Goal: Information Seeking & Learning: Check status

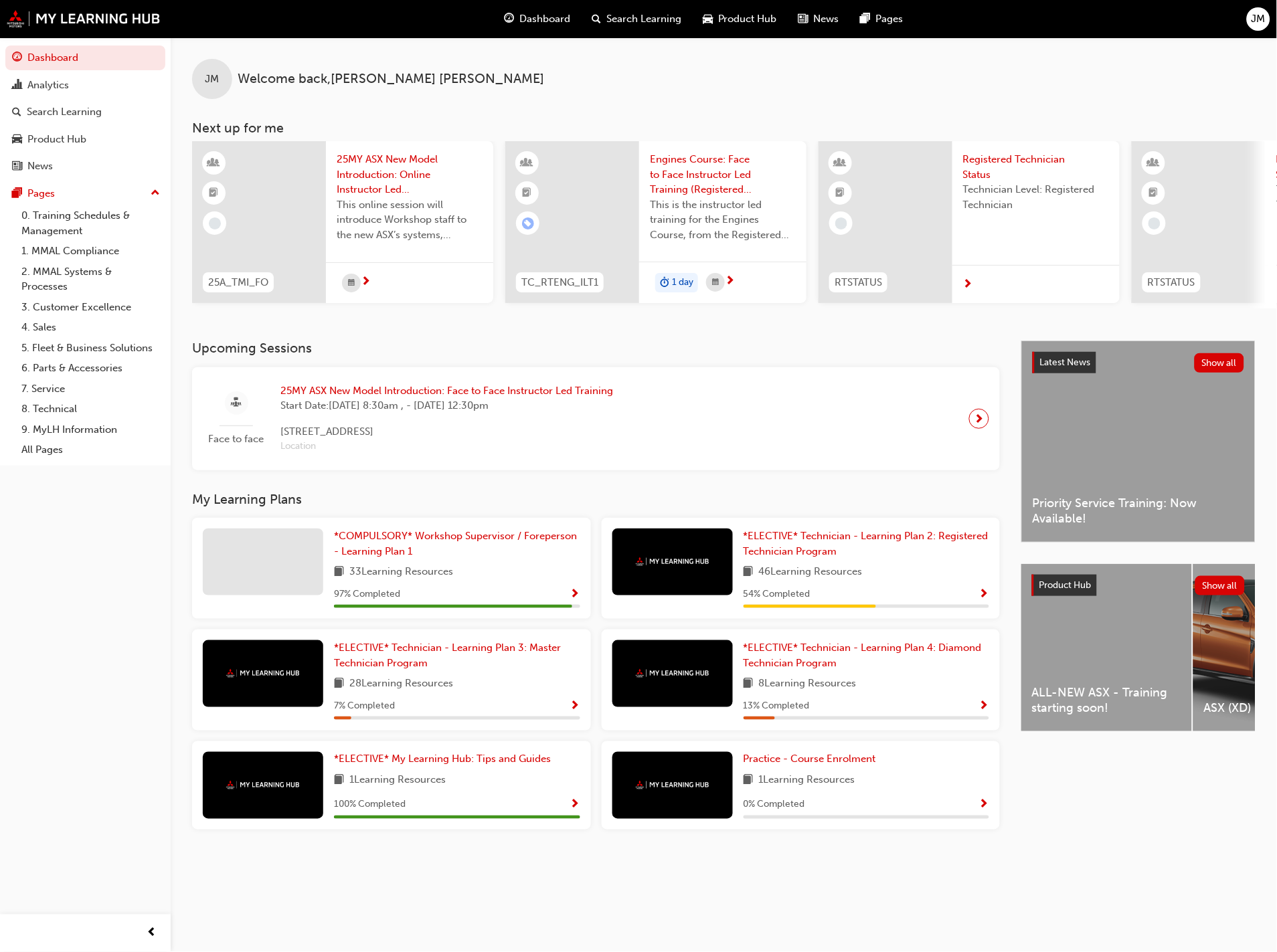
click at [75, 631] on div "Dashboard Analytics Search Learning Product Hub News Pages Pages 0. Training Sc…" at bounding box center [85, 459] width 171 height 919
click at [74, 74] on link "Analytics" at bounding box center [85, 85] width 160 height 25
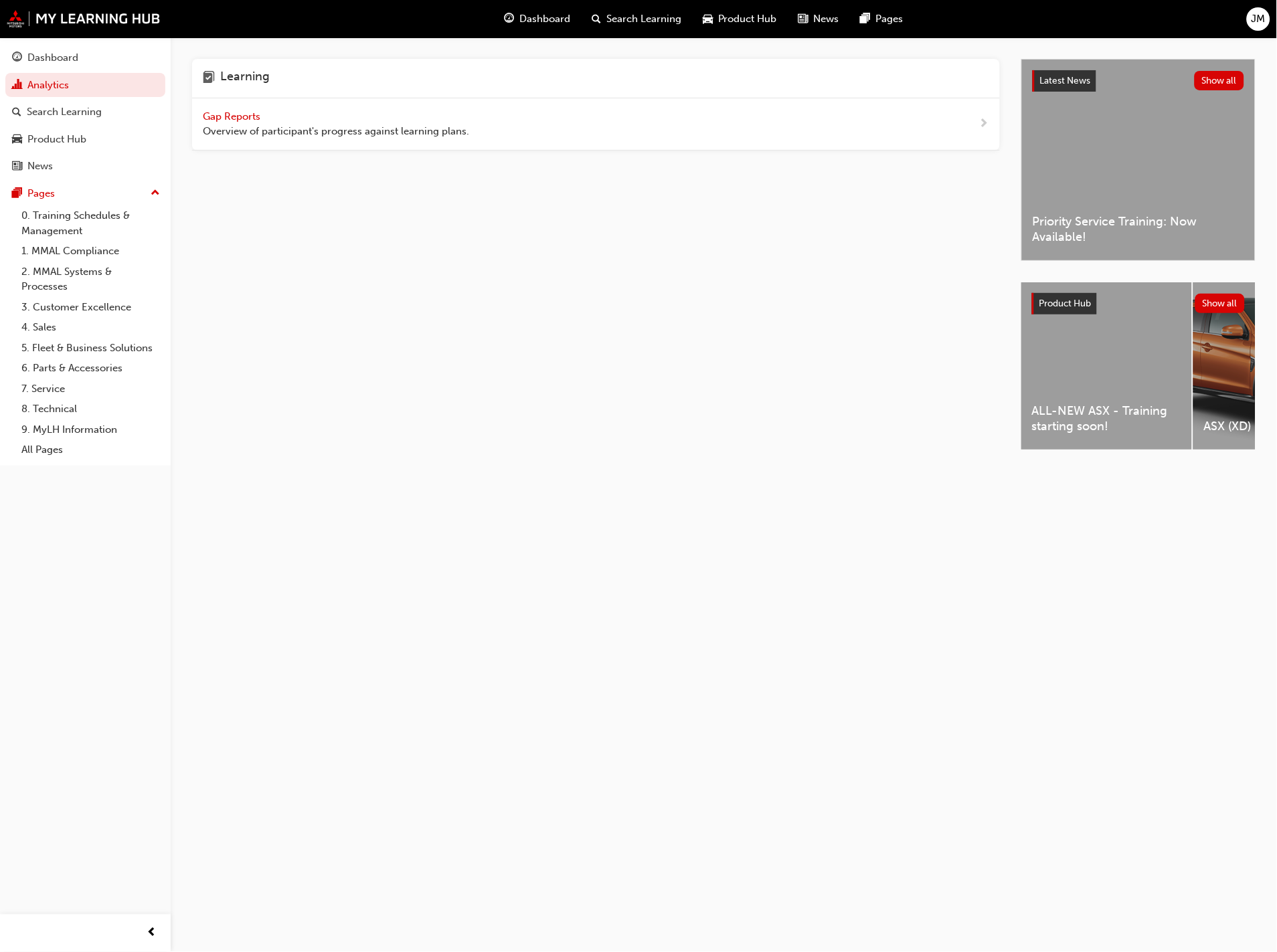
click at [244, 117] on span "Gap Reports" at bounding box center [233, 116] width 60 height 12
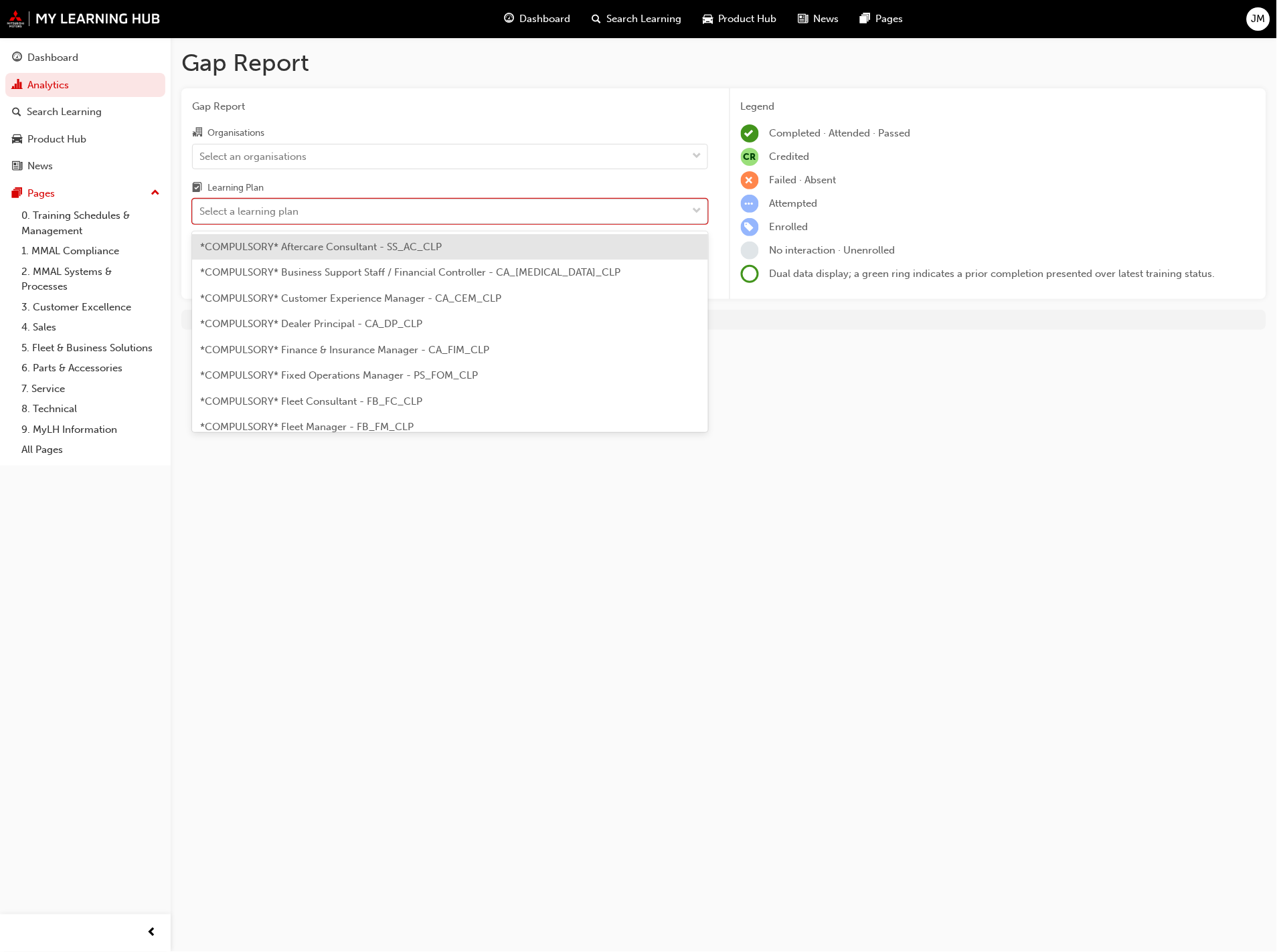
click at [540, 214] on div "Select a learning plan" at bounding box center [440, 211] width 495 height 23
click at [201, 214] on input "Learning Plan option *COMPULSORY* Aftercare Consultant - SS_AC_CLP focused, 1 o…" at bounding box center [200, 211] width 1 height 11
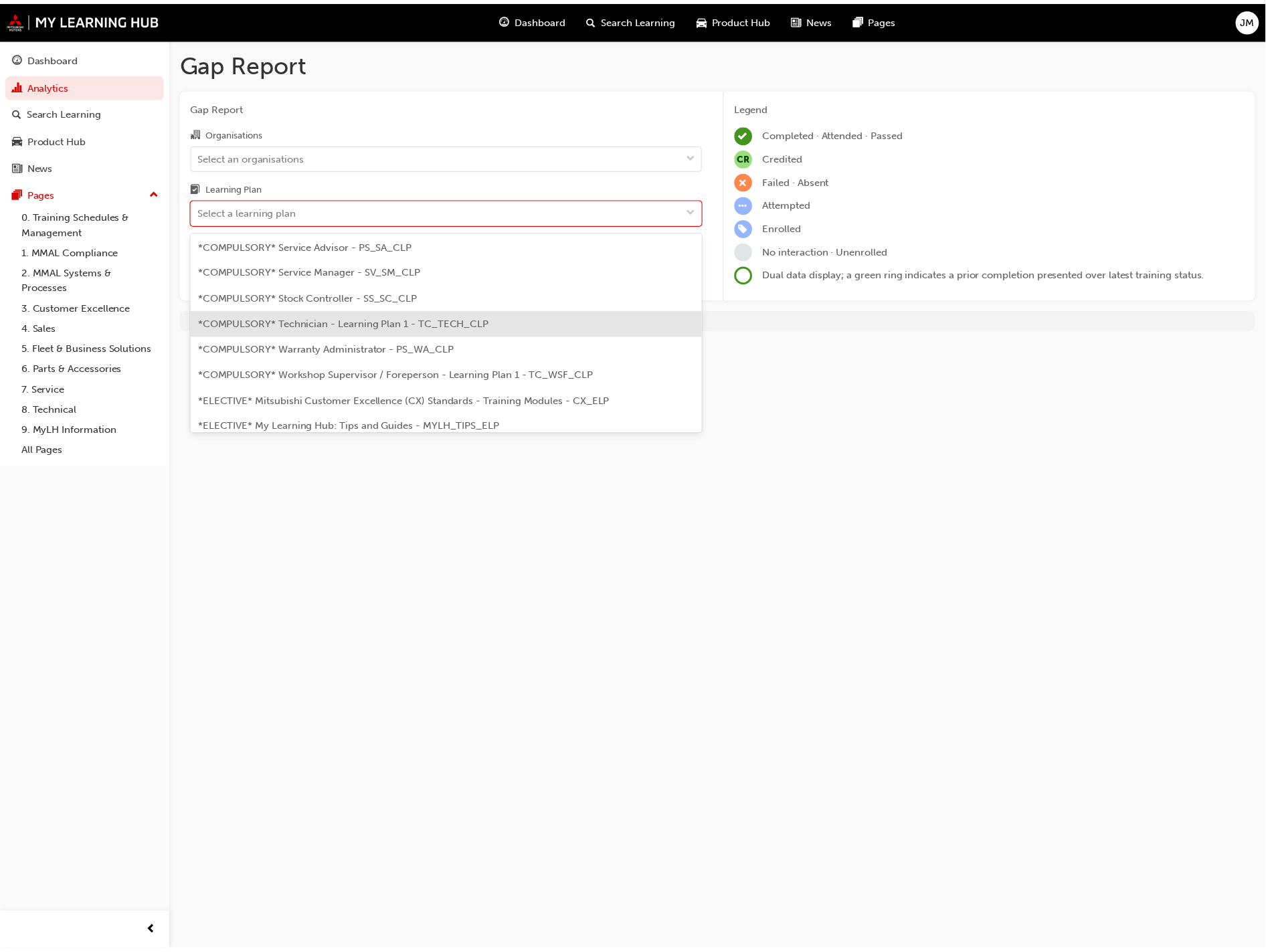
scroll to position [431, 0]
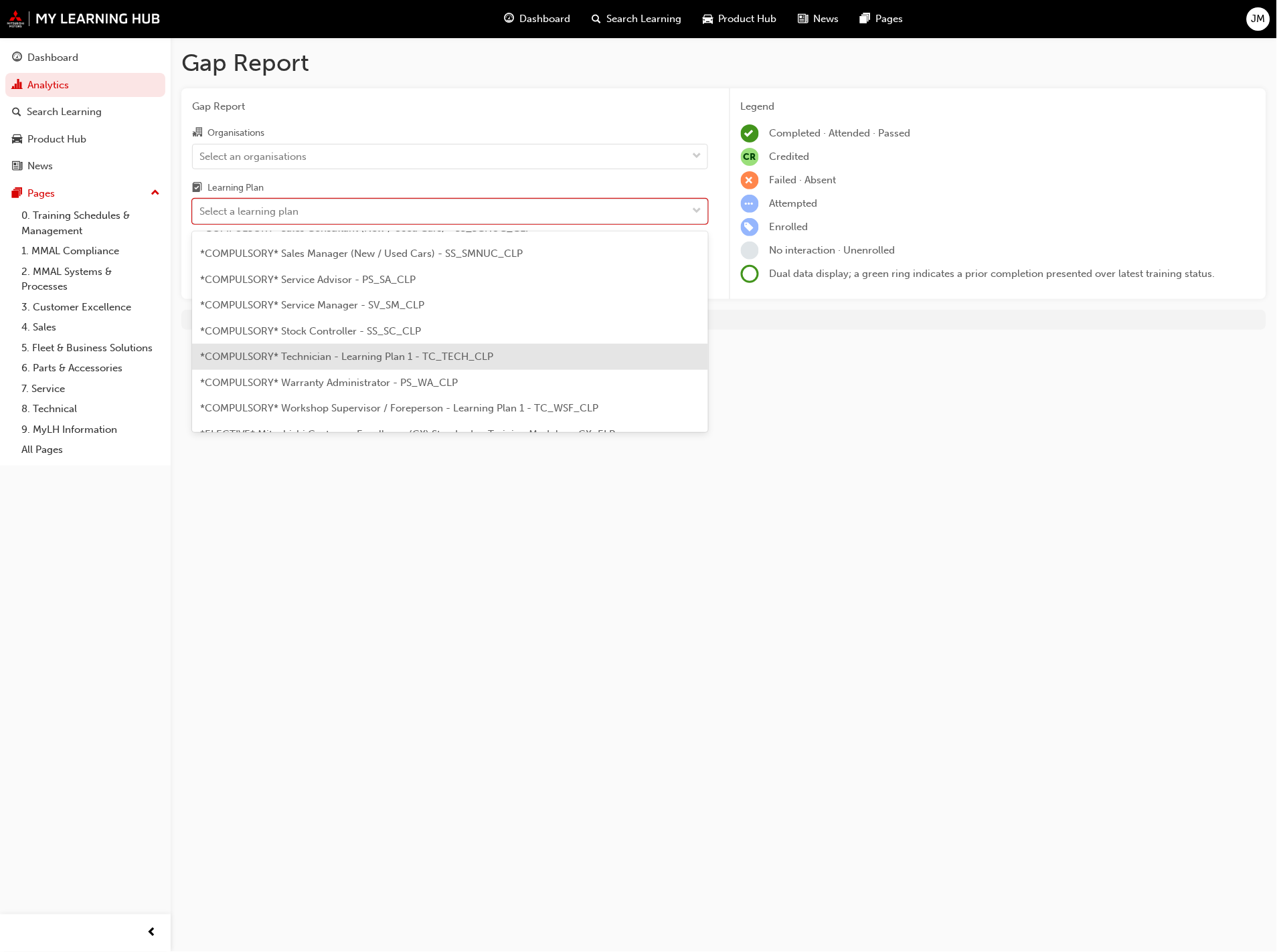
click at [471, 362] on div "*COMPULSORY* Technician - Learning Plan 1 - TC_TECH_CLP" at bounding box center [450, 357] width 516 height 26
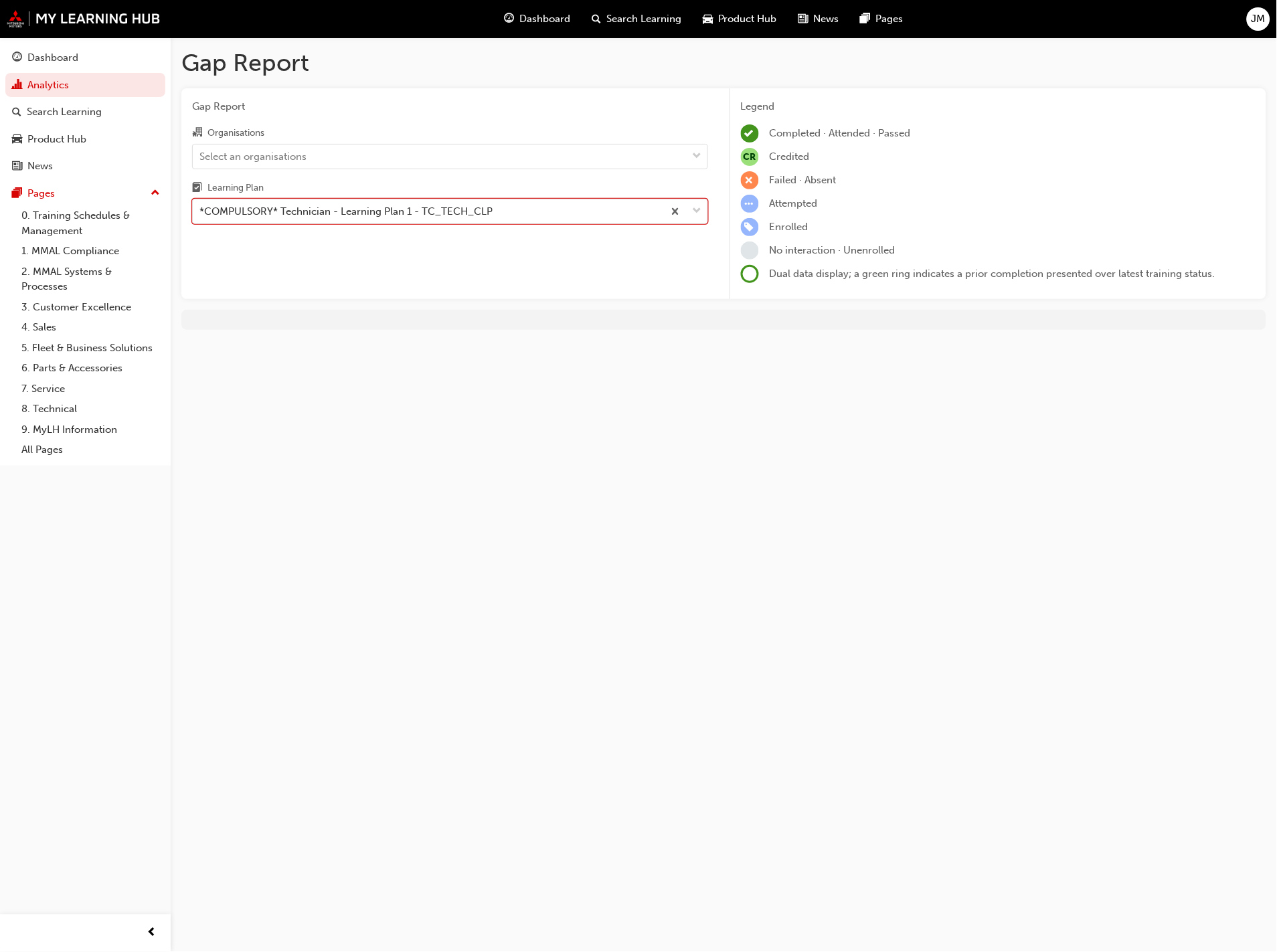
click at [524, 170] on div "Organisations Select an organisations Learning Plan option *COMPULSORY* Technic…" at bounding box center [450, 174] width 516 height 100
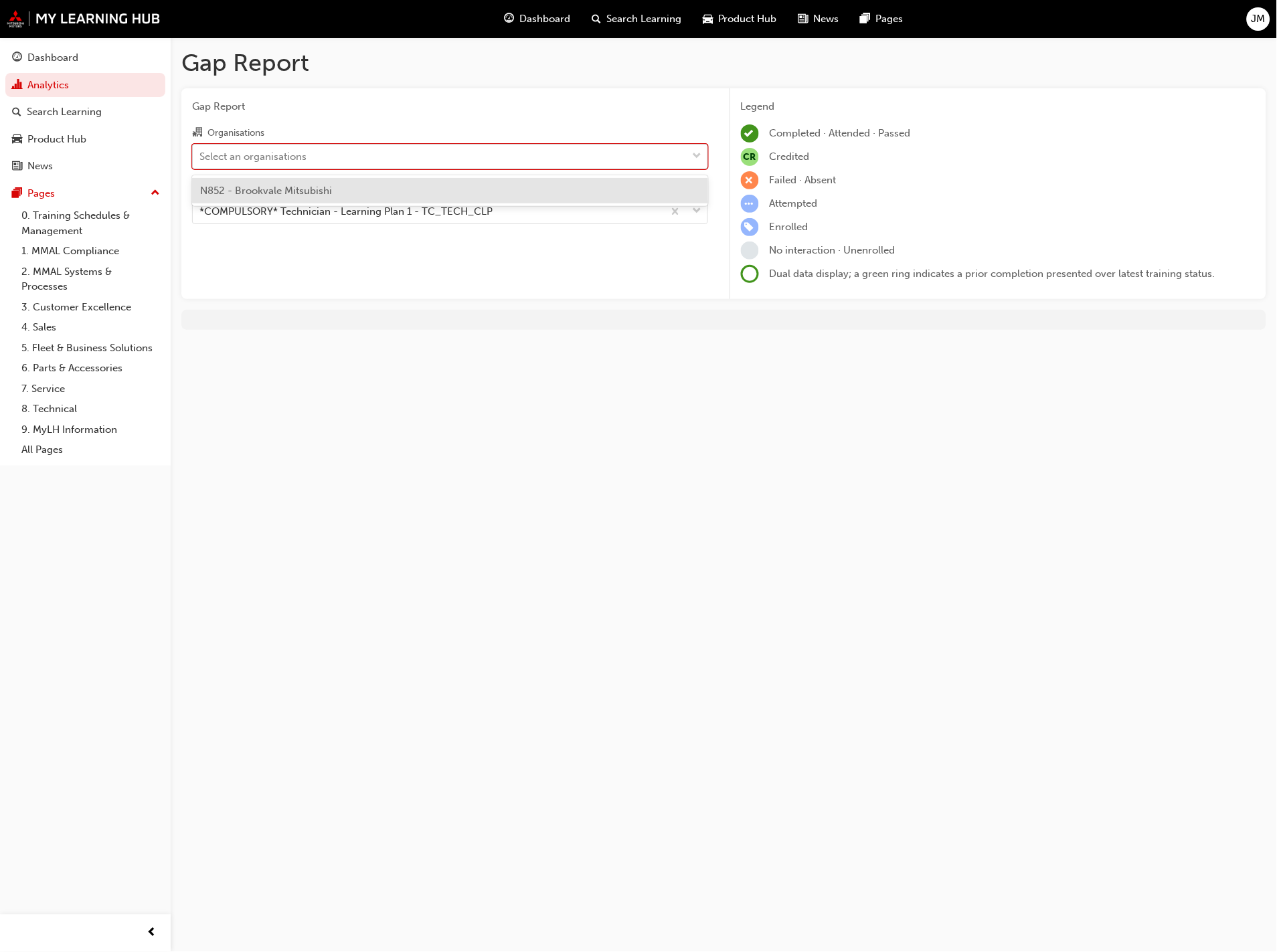
click at [465, 161] on div "Select an organisations" at bounding box center [440, 156] width 495 height 23
click at [201, 161] on input "Organisations option N852 - Brookvale Mitsubishi focused, 1 of 1. 1 result avai…" at bounding box center [200, 156] width 1 height 11
click at [415, 201] on div "N852 - Brookvale Mitsubishi" at bounding box center [450, 191] width 516 height 26
